Goal: Use online tool/utility: Utilize a website feature to perform a specific function

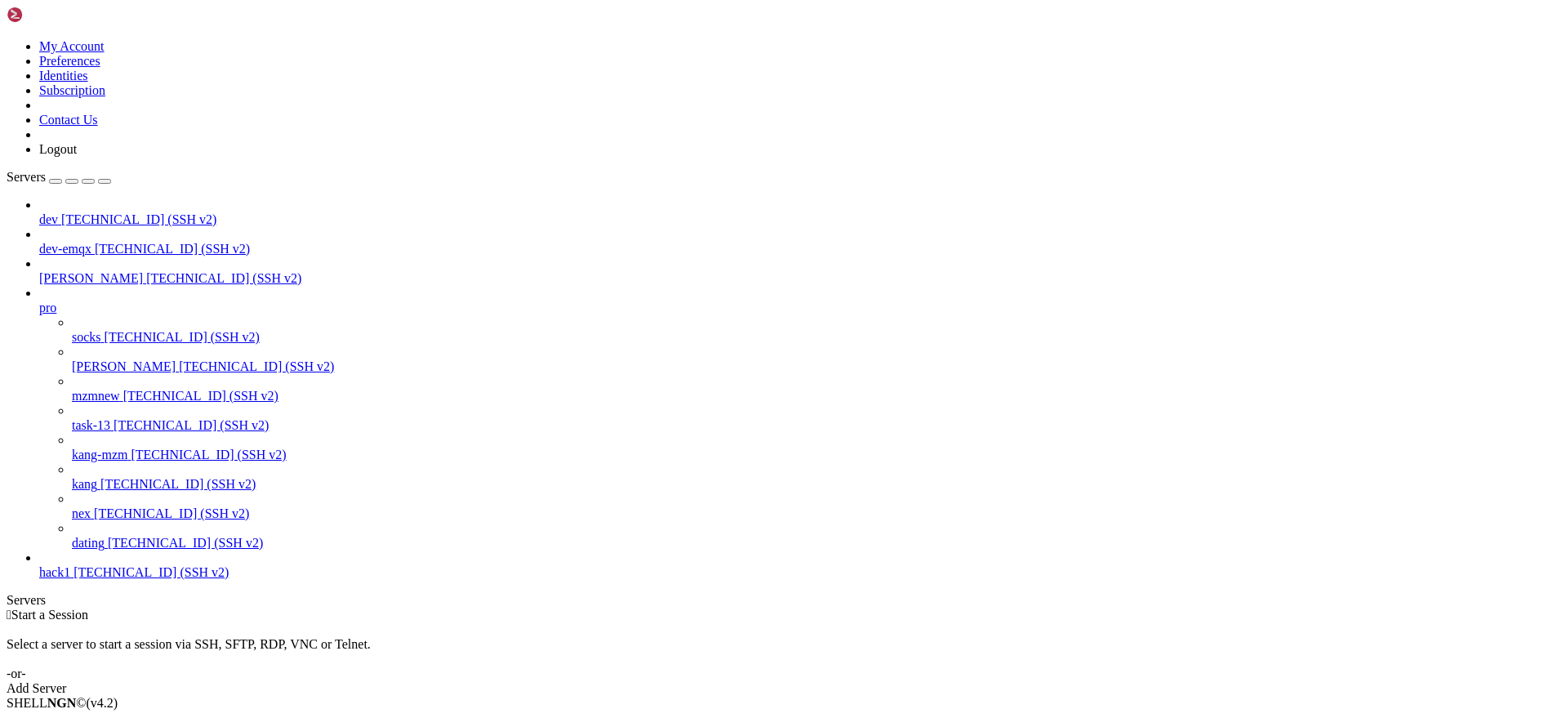
click at [127, 550] on span "[TECHNICAL_ID] (SSH v2)" at bounding box center [185, 543] width 155 height 14
click at [105, 550] on span "dating" at bounding box center [88, 543] width 32 height 14
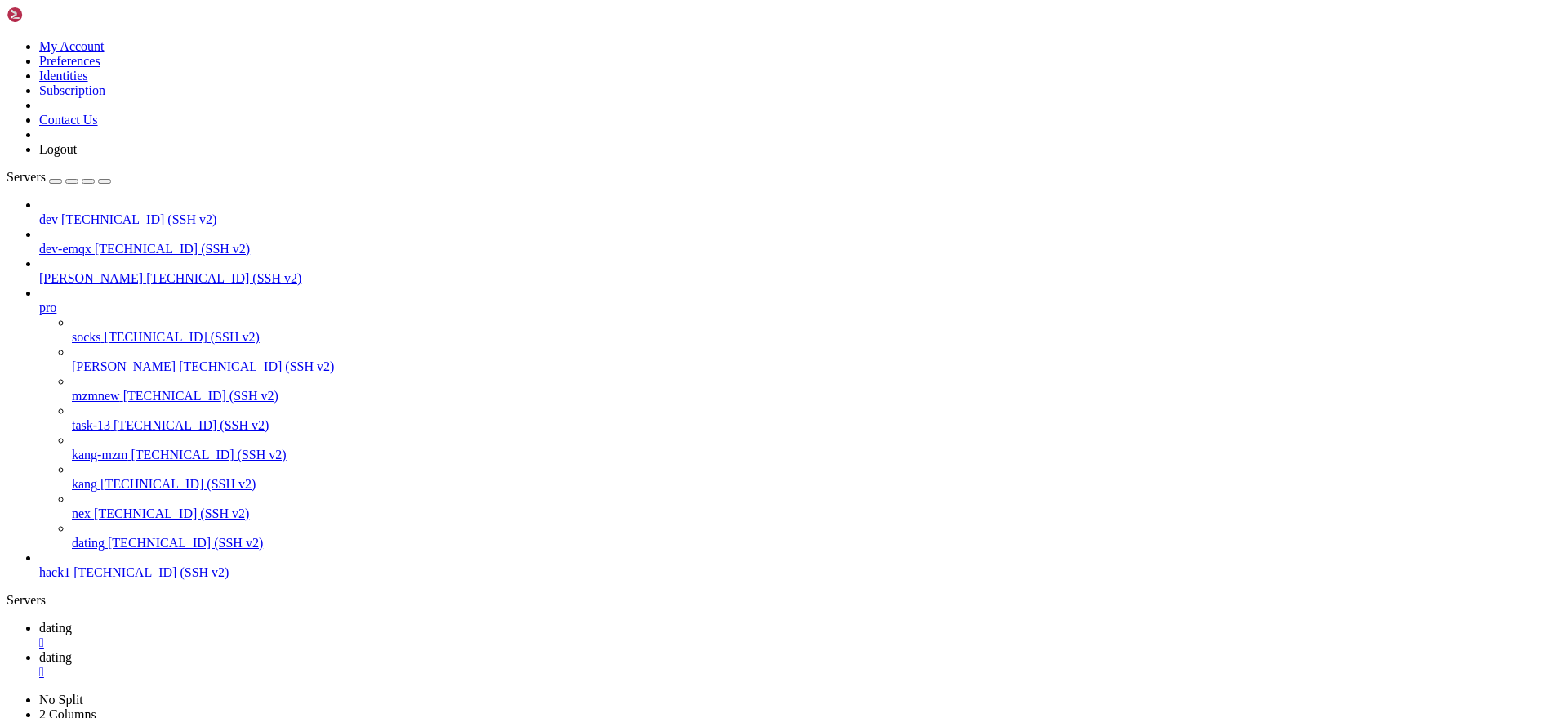
scroll to position [54, 0]
click at [371, 666] on div "" at bounding box center [800, 673] width 1523 height 14
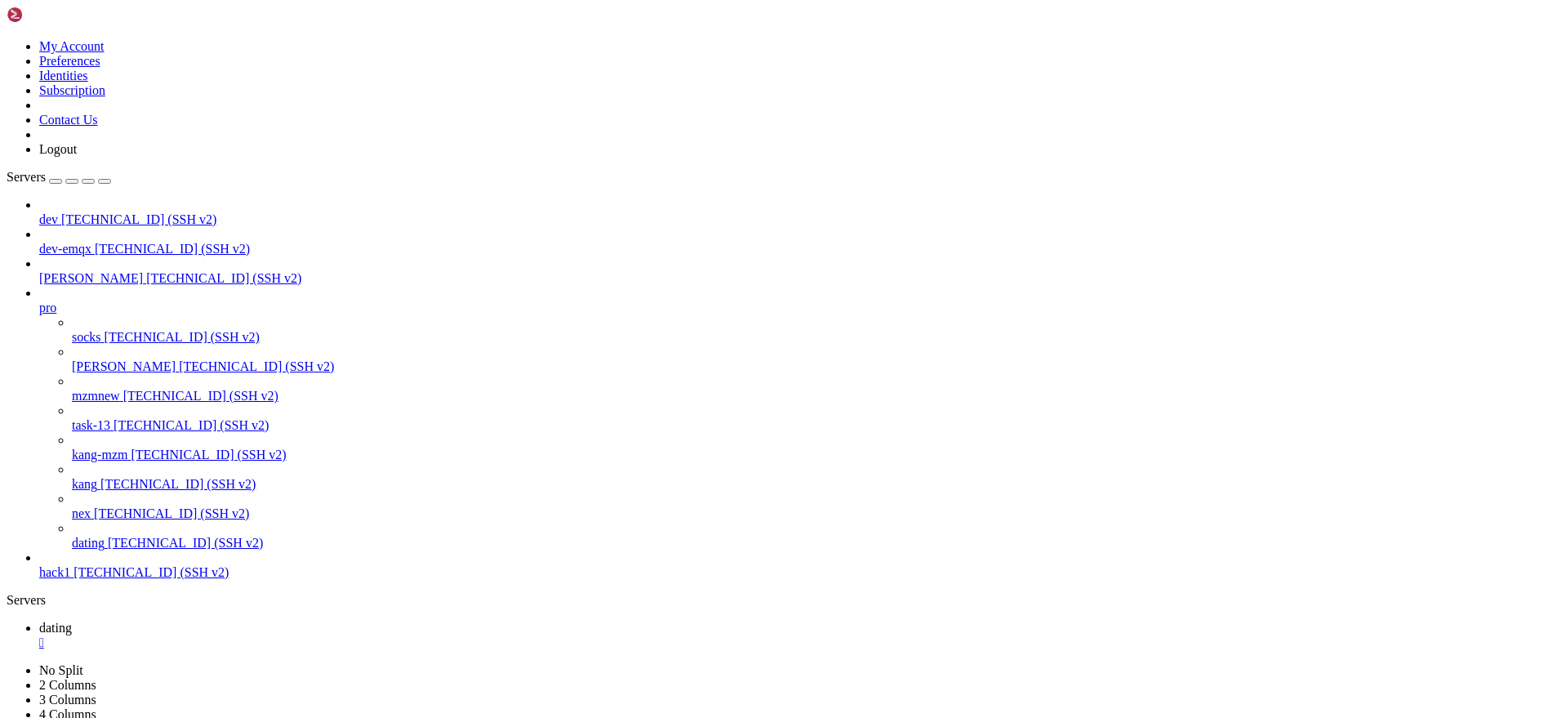
drag, startPoint x: 776, startPoint y: 1166, endPoint x: 849, endPoint y: 1180, distance: 74.3
type input "/root"
